Goal: Task Accomplishment & Management: Manage account settings

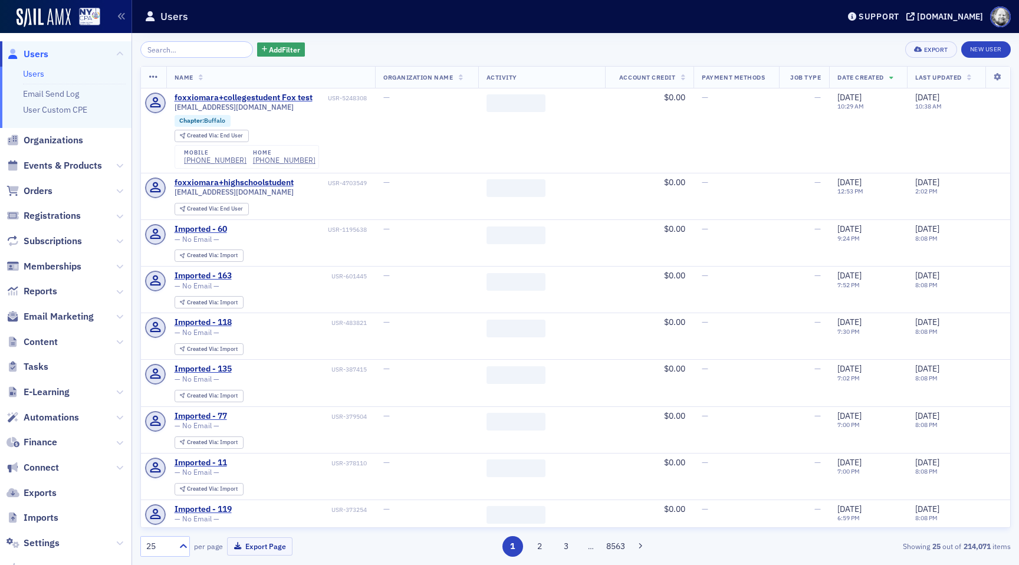
click at [45, 430] on span "Finance" at bounding box center [66, 442] width 132 height 25
click at [45, 409] on span "Automations" at bounding box center [66, 417] width 132 height 25
click at [45, 419] on span "Automations" at bounding box center [51, 417] width 55 height 13
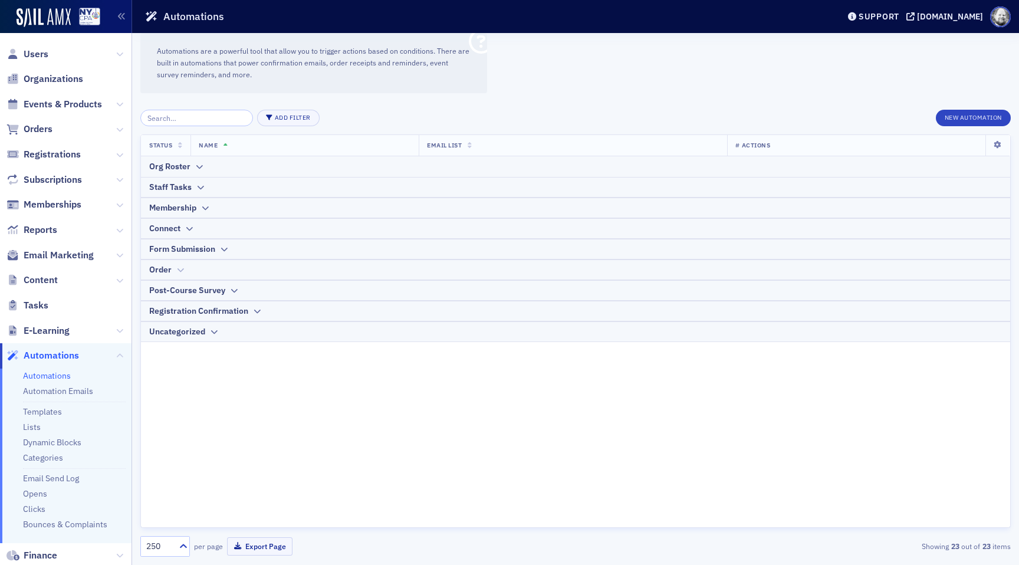
click at [173, 270] on div "Order" at bounding box center [575, 270] width 853 height 12
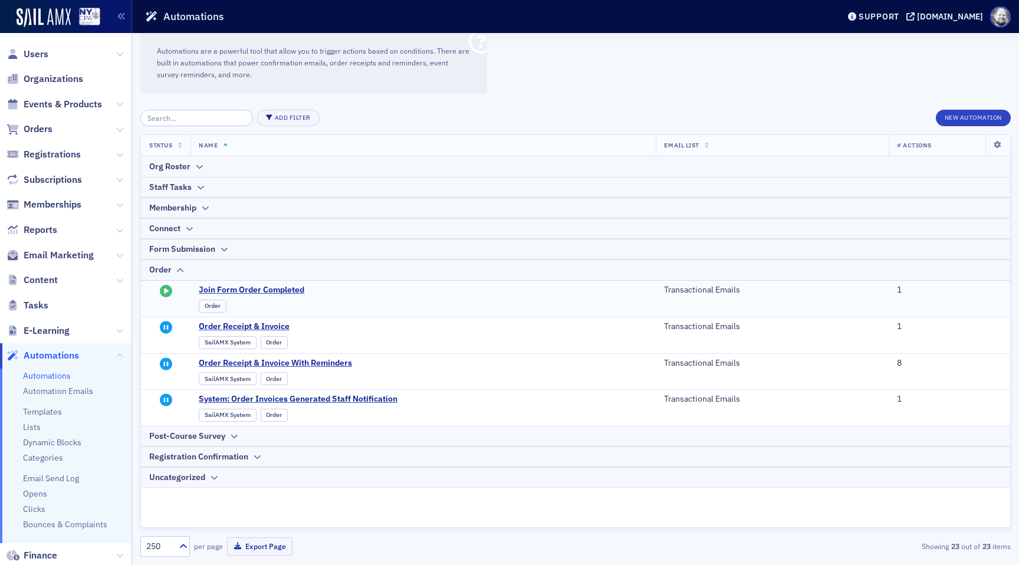
click at [237, 296] on span "Order" at bounding box center [314, 303] width 231 height 17
click at [237, 294] on span "Join Form Order Completed" at bounding box center [314, 290] width 231 height 11
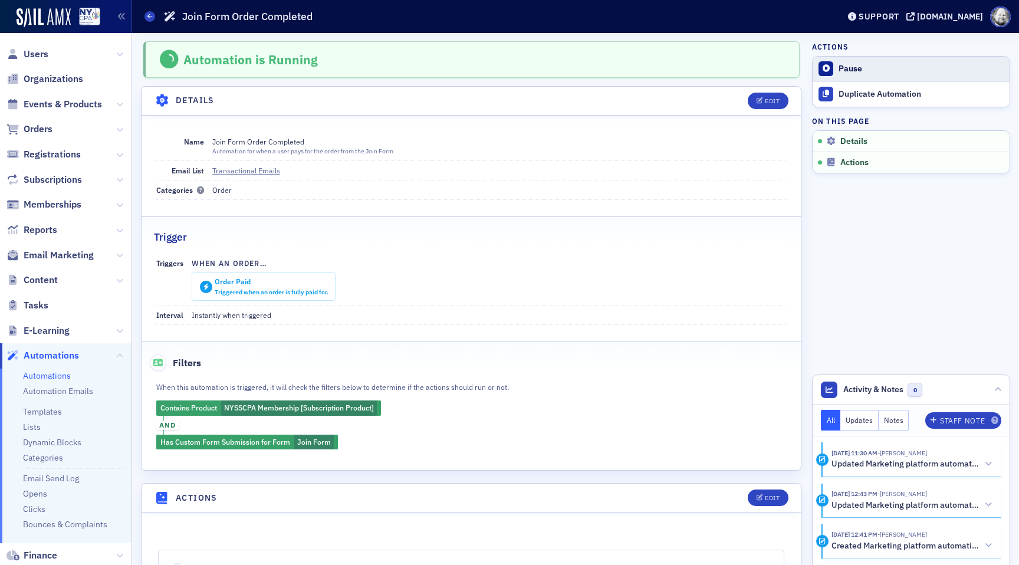
click at [853, 64] on div "Pause" at bounding box center [921, 69] width 165 height 11
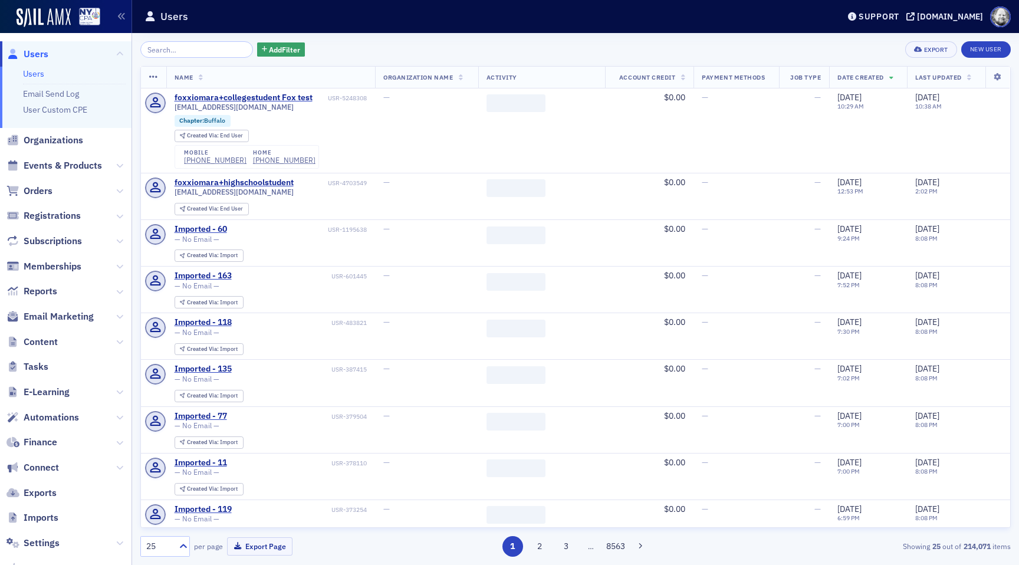
click at [58, 433] on span "Finance" at bounding box center [66, 442] width 132 height 25
click at [60, 417] on span "Automations" at bounding box center [51, 417] width 55 height 13
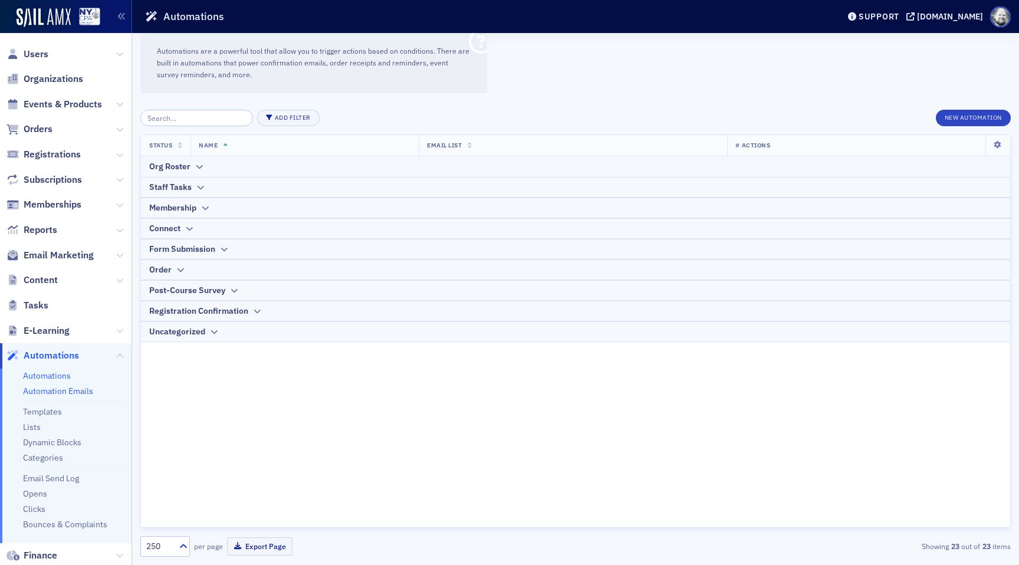
click at [58, 393] on link "Automation Emails" at bounding box center [58, 391] width 70 height 11
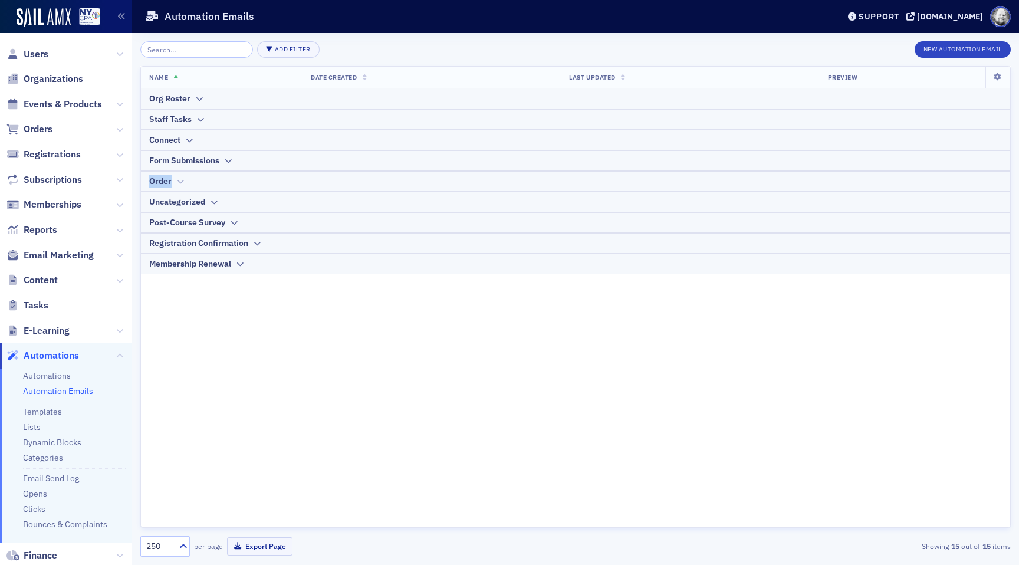
click at [182, 170] on table "Name Date Created Last Updated Preview Org Roster Staff Tasks Connect Form Subm…" at bounding box center [575, 171] width 869 height 208
click at [179, 178] on icon at bounding box center [180, 181] width 9 height 7
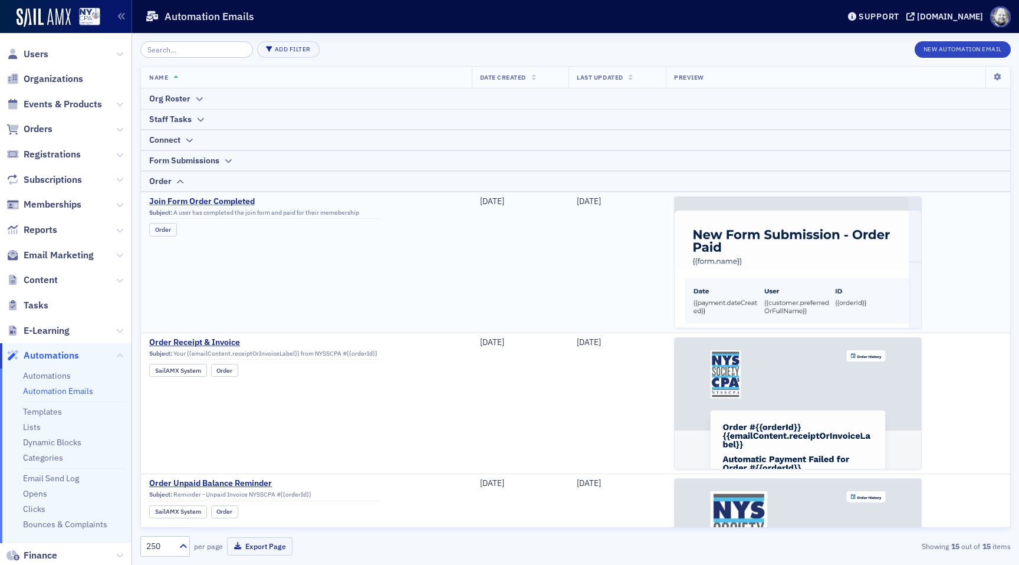
click at [190, 198] on span "Join Form Order Completed" at bounding box center [264, 201] width 231 height 11
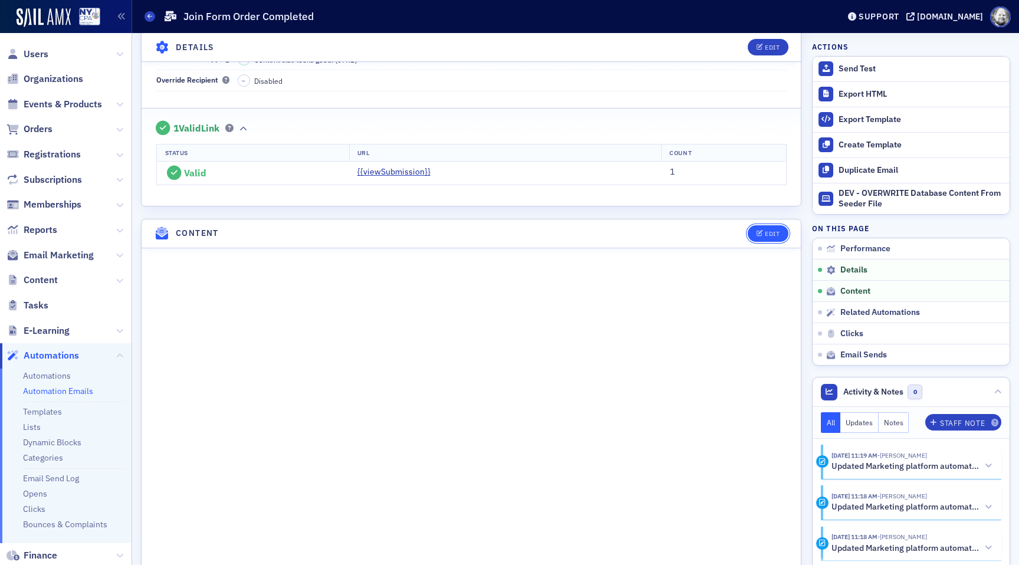
click at [766, 234] on div "Edit" at bounding box center [772, 234] width 15 height 6
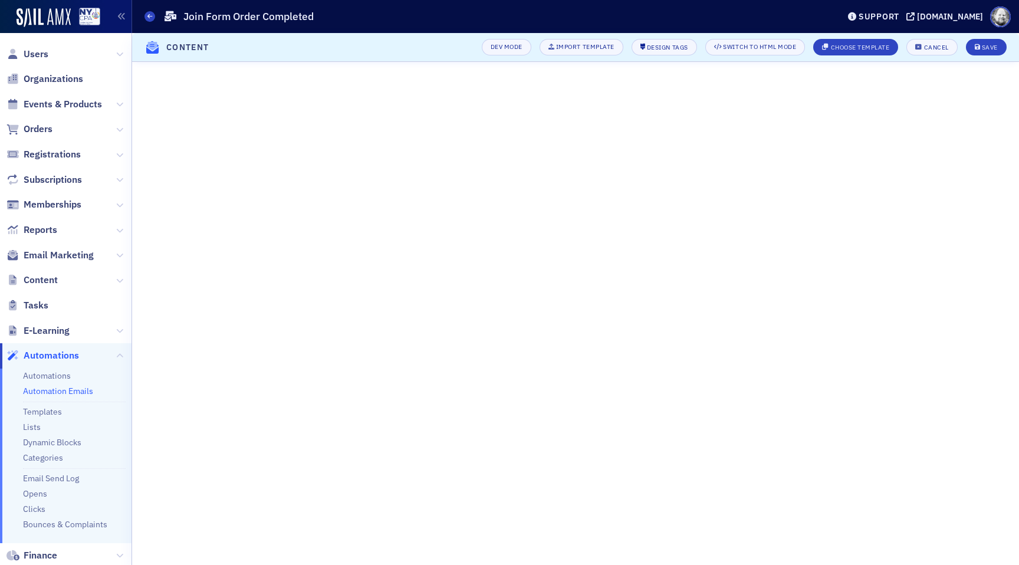
scroll to position [479, 0]
click at [990, 44] on div "Save" at bounding box center [990, 47] width 16 height 6
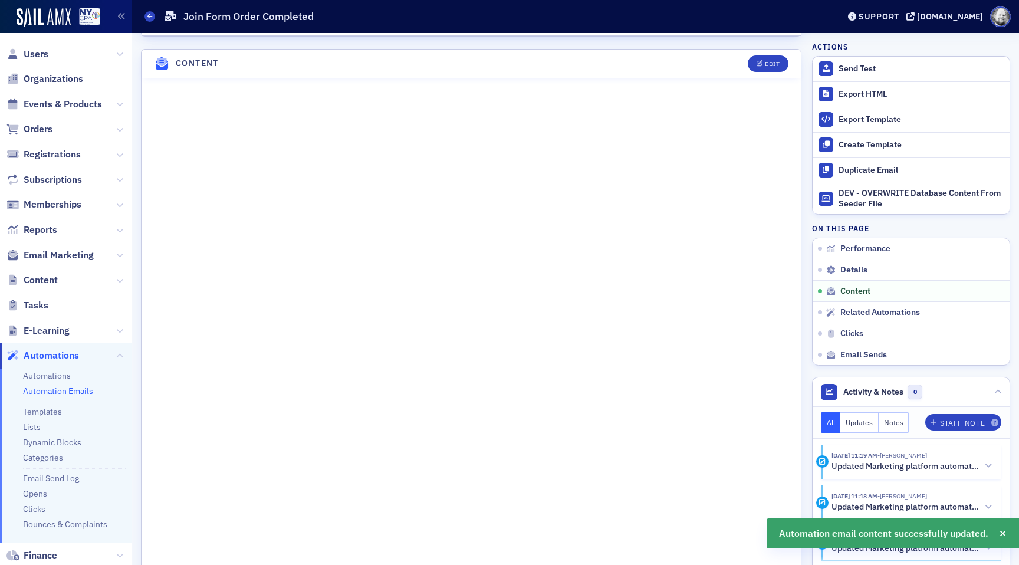
scroll to position [561, 0]
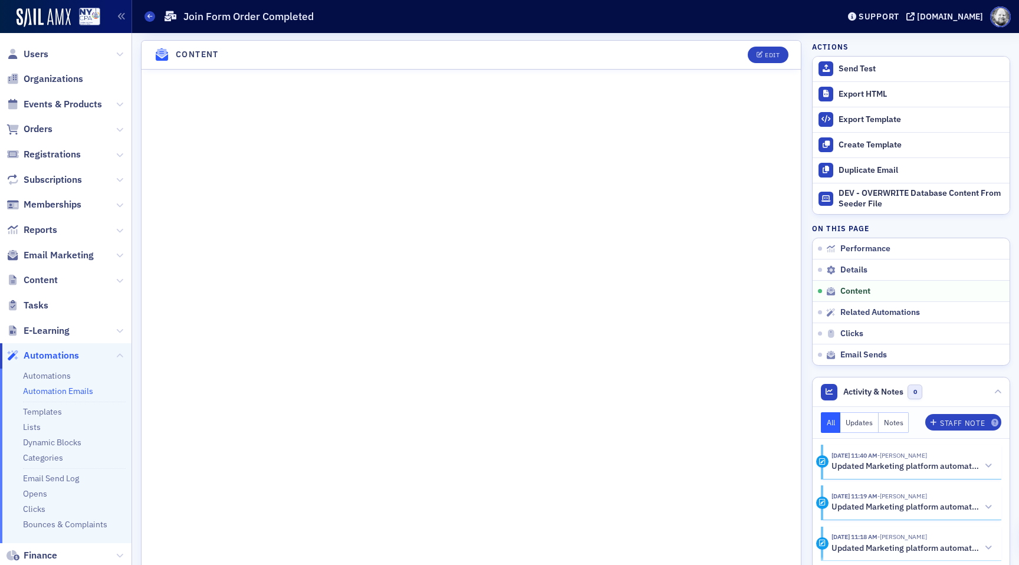
click at [779, 63] on header "Content Edit" at bounding box center [471, 55] width 659 height 29
click at [773, 55] on div "Edit" at bounding box center [772, 55] width 15 height 6
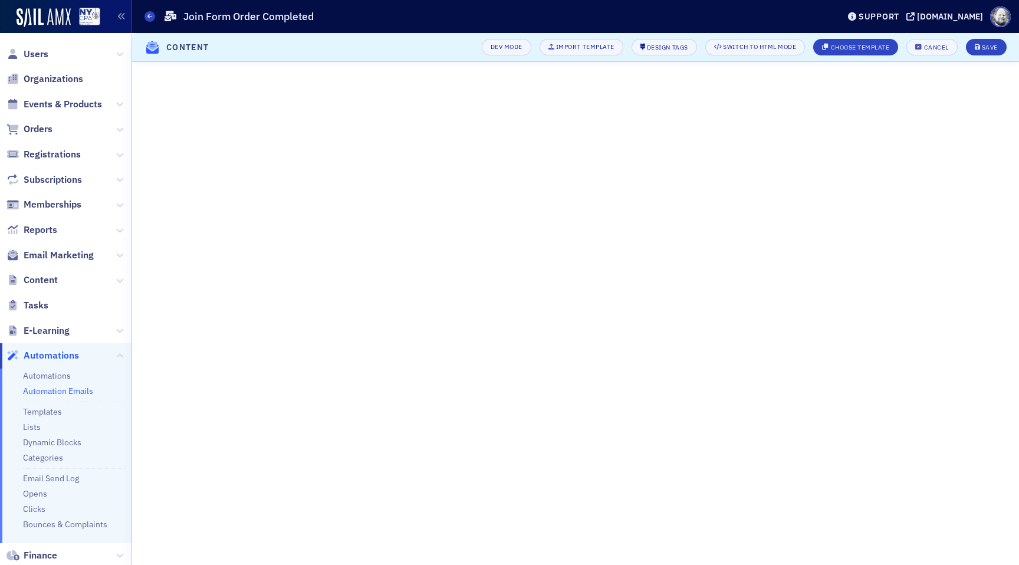
scroll to position [479, 0]
click at [923, 43] on button "Cancel" at bounding box center [931, 47] width 51 height 17
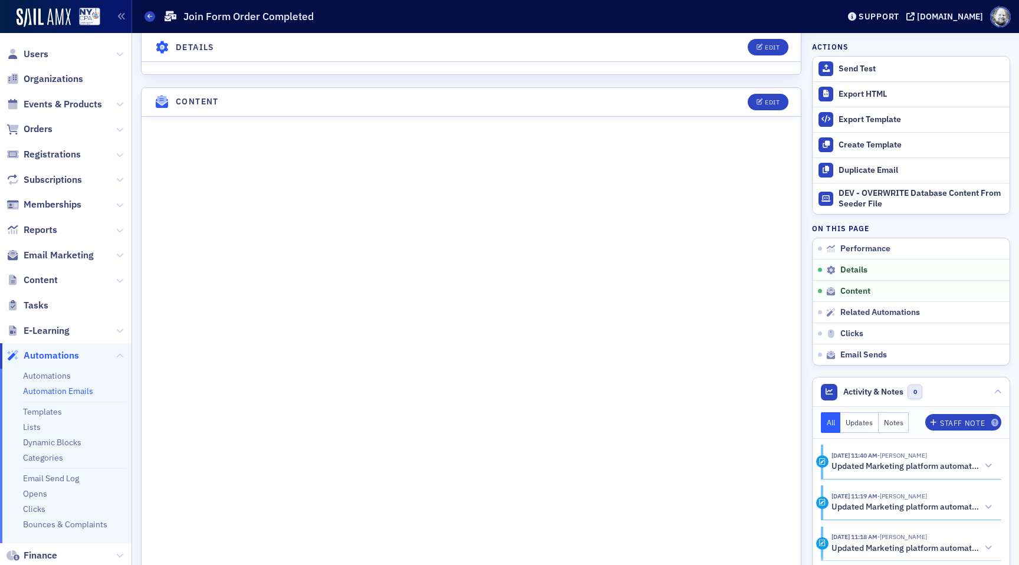
scroll to position [473, 0]
